Goal: Transaction & Acquisition: Purchase product/service

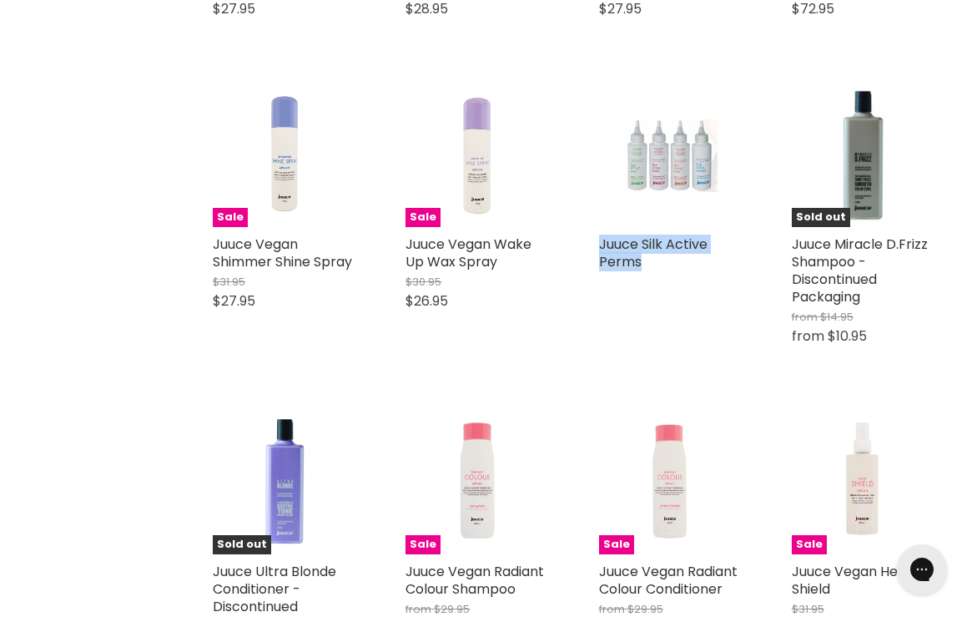
click at [50, 76] on div "Home Search results for “juuce ” (72) juuce Showing 72 results for " juuce " Ve…" at bounding box center [486, 349] width 972 height 3873
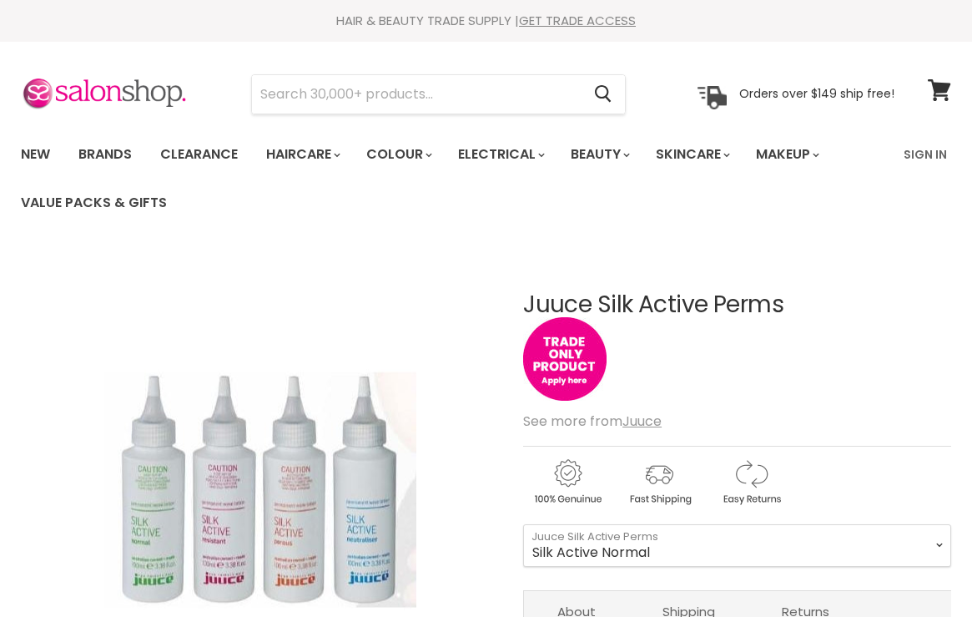
scroll to position [226, 0]
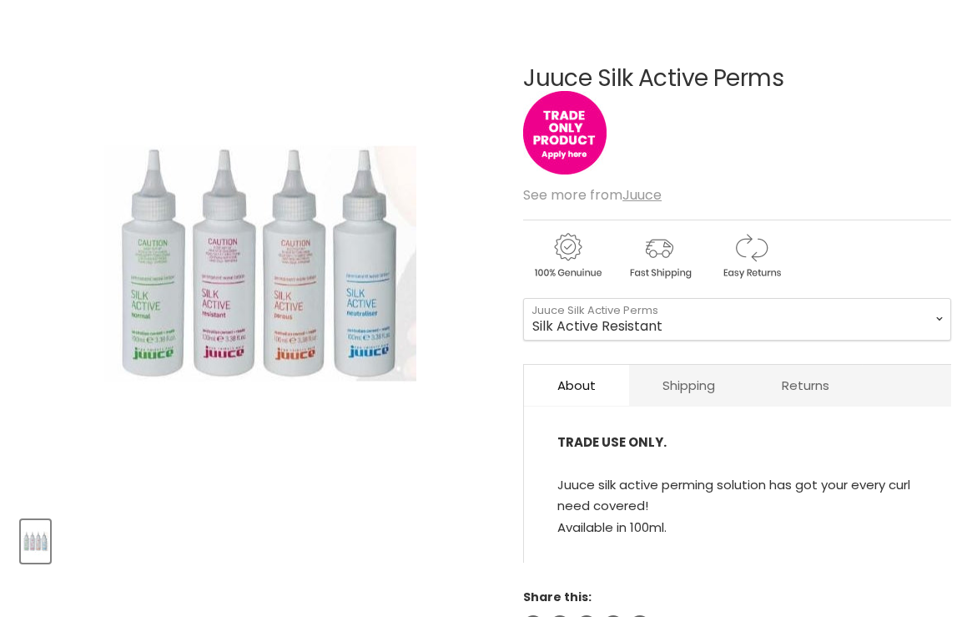
click at [523, 298] on select "Silk Active Normal Silk Active Porous Silk Active Resistant Silk Active Neutral…" at bounding box center [737, 319] width 428 height 42
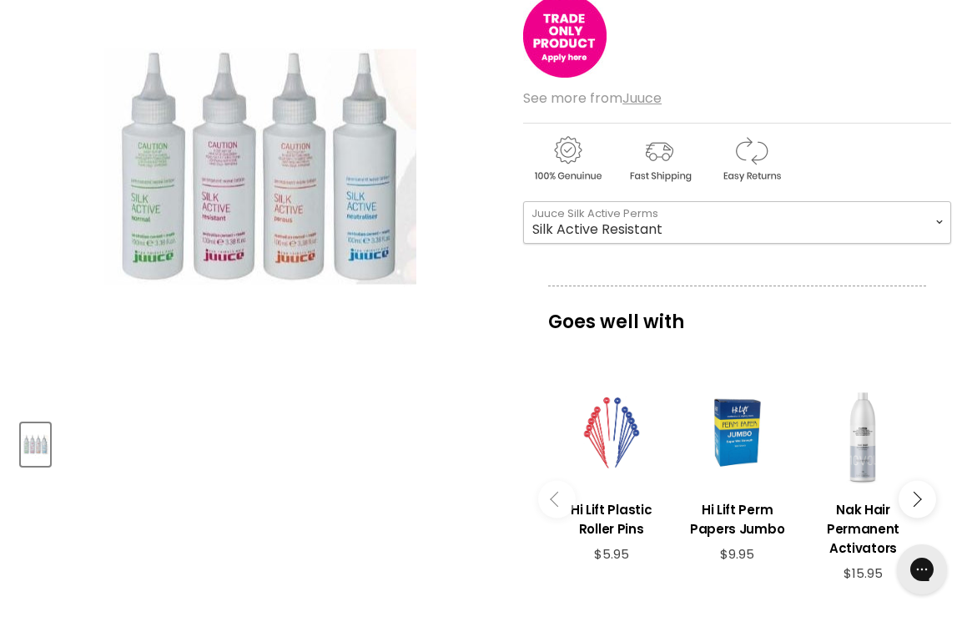
click at [640, 221] on select "Silk Active Normal Silk Active Porous Silk Active Resistant Silk Active Neutral…" at bounding box center [737, 222] width 428 height 42
click at [523, 201] on select "Silk Active Normal Silk Active Porous Silk Active Resistant Silk Active Neutral…" at bounding box center [737, 222] width 428 height 42
select select "Silk Active Porous"
